Goal: Register for event/course

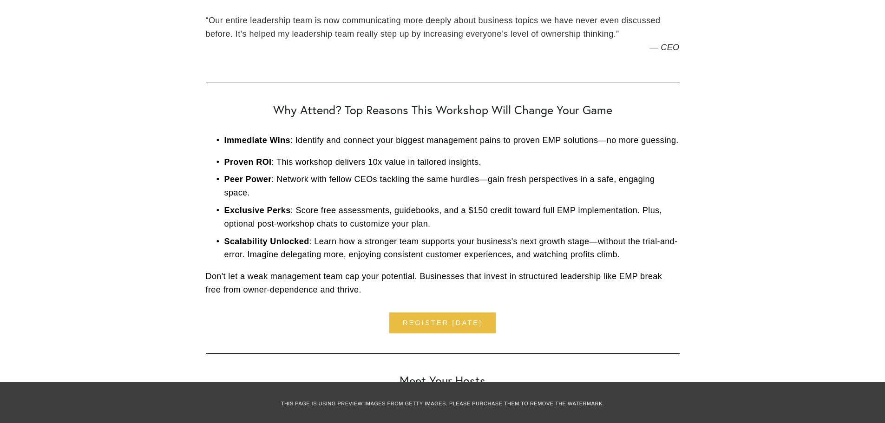
scroll to position [1626, 0]
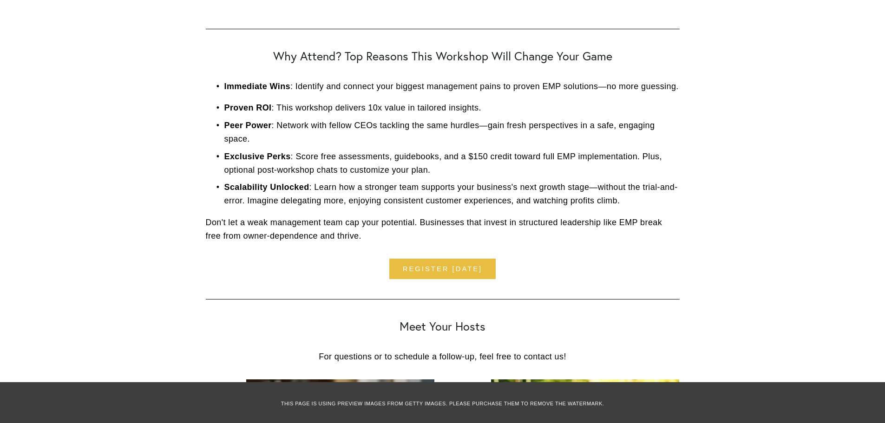
scroll to position [1858, 0]
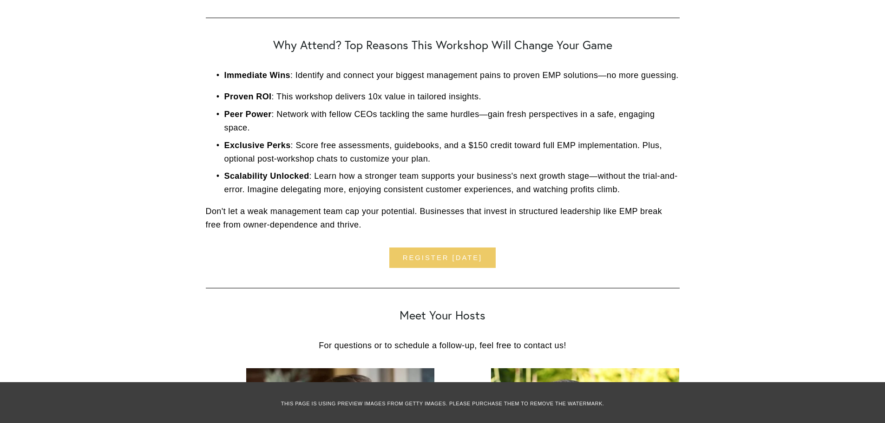
click at [470, 261] on link "Register [DATE]" at bounding box center [442, 258] width 106 height 21
click at [477, 261] on link "Register [DATE]" at bounding box center [442, 258] width 106 height 21
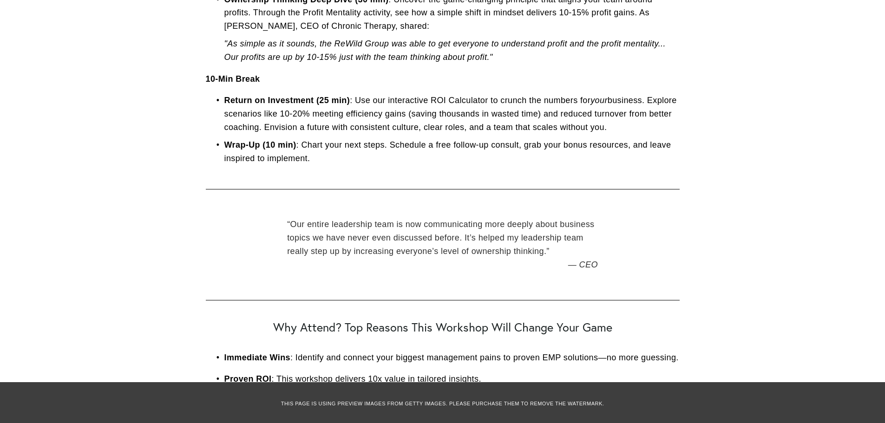
scroll to position [1901, 0]
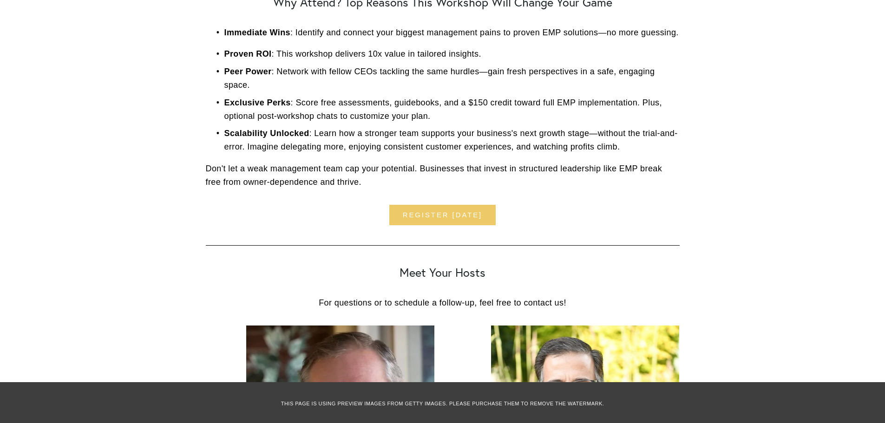
click at [450, 213] on link "Register [DATE]" at bounding box center [442, 215] width 106 height 21
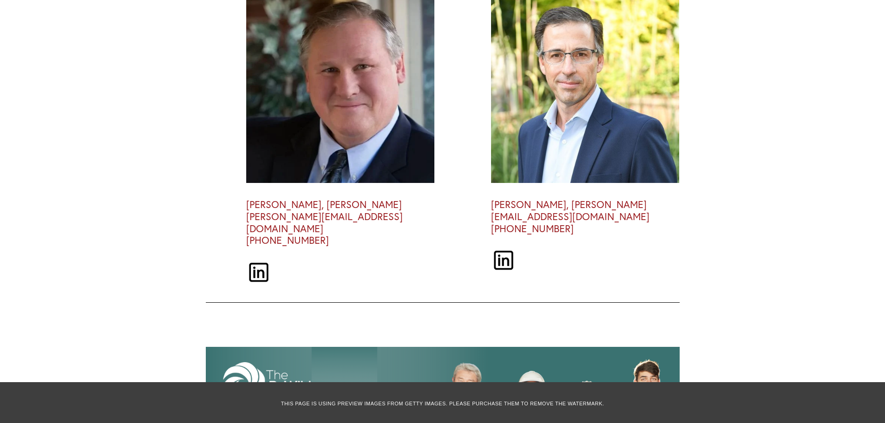
scroll to position [2229, 0]
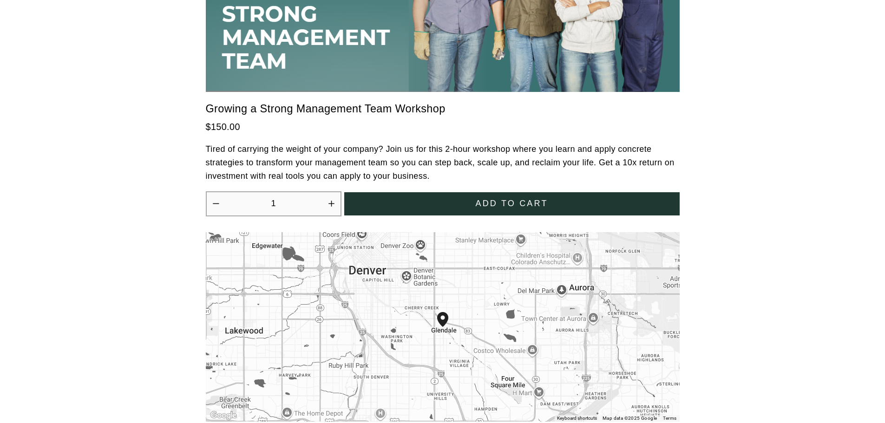
scroll to position [2740, 0]
